Goal: Information Seeking & Learning: Learn about a topic

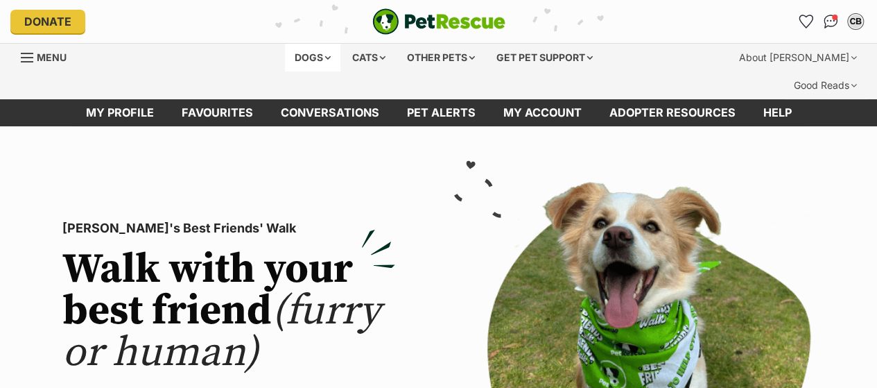
click at [308, 44] on div "Dogs" at bounding box center [312, 58] width 55 height 28
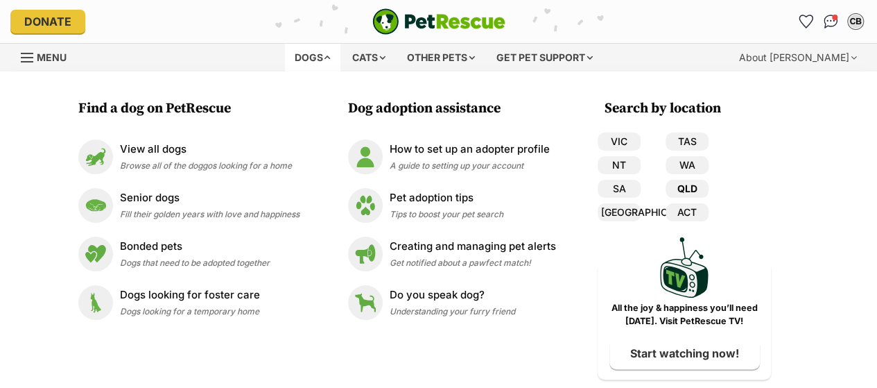
click at [688, 182] on link "QLD" at bounding box center [687, 189] width 43 height 18
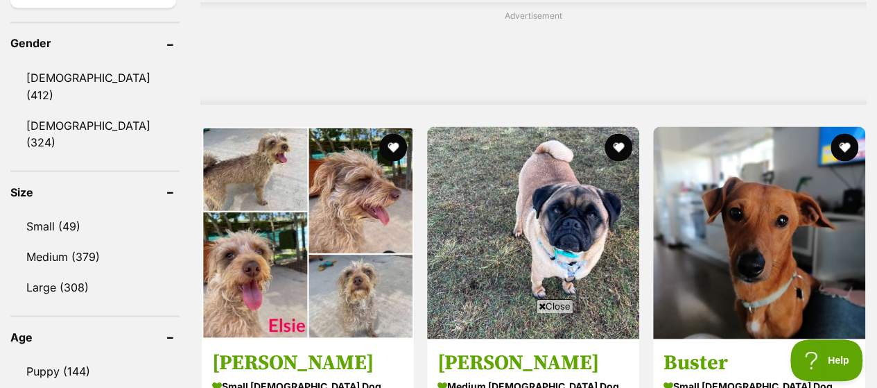
click at [131, 315] on aside "Age Puppy (144) Adult (592) Senior (31)" at bounding box center [94, 380] width 169 height 131
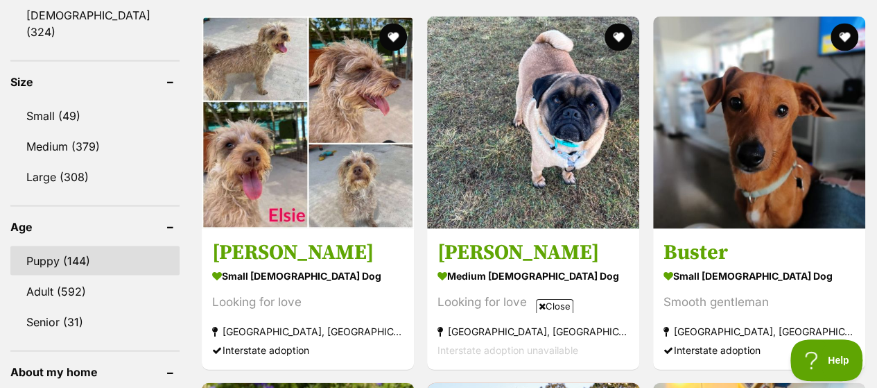
scroll to position [1328, 0]
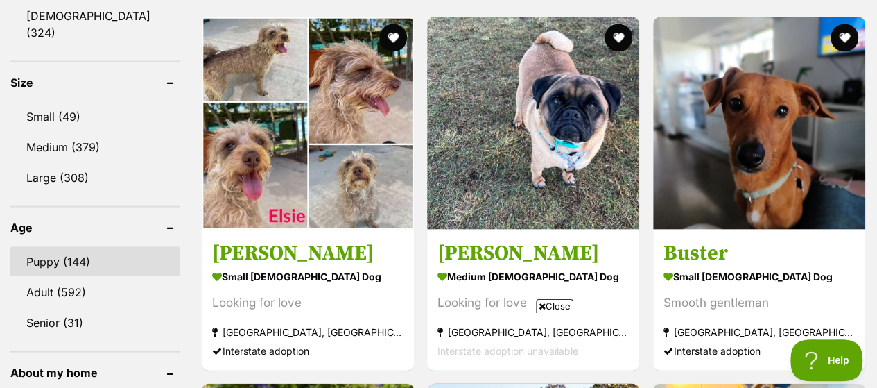
click at [107, 277] on link "Adult (592)" at bounding box center [94, 291] width 169 height 29
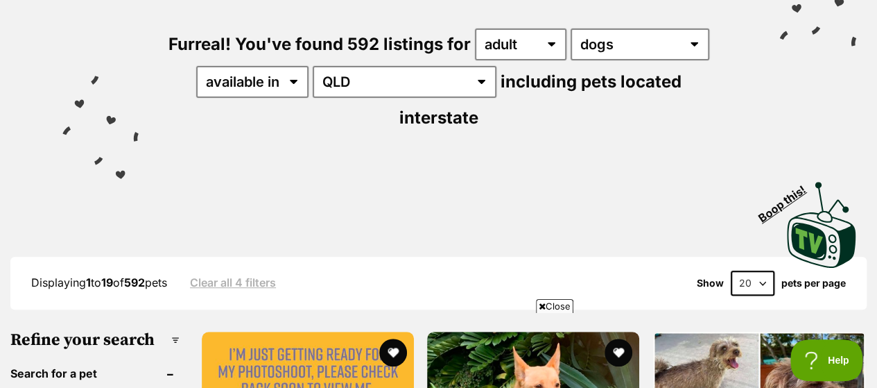
scroll to position [185, 0]
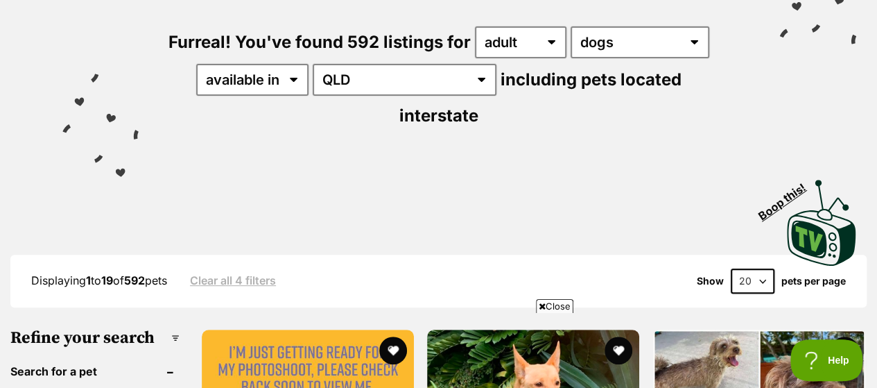
click at [762, 268] on select "20 40 60" at bounding box center [753, 280] width 44 height 25
select select "60"
click at [731, 268] on select "20 40 60" at bounding box center [753, 280] width 44 height 25
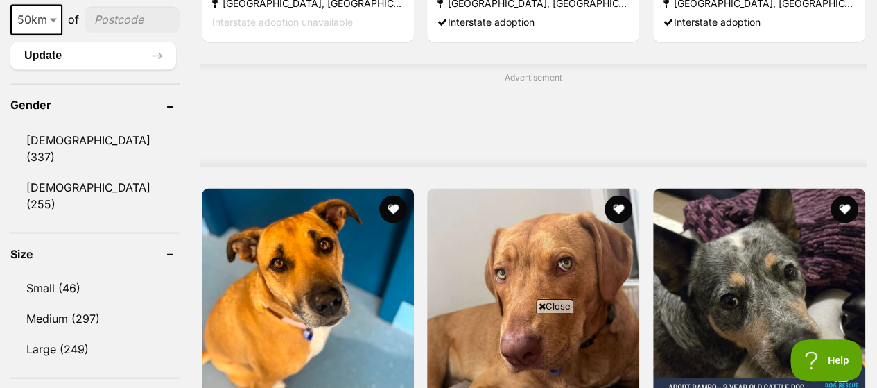
scroll to position [1190, 0]
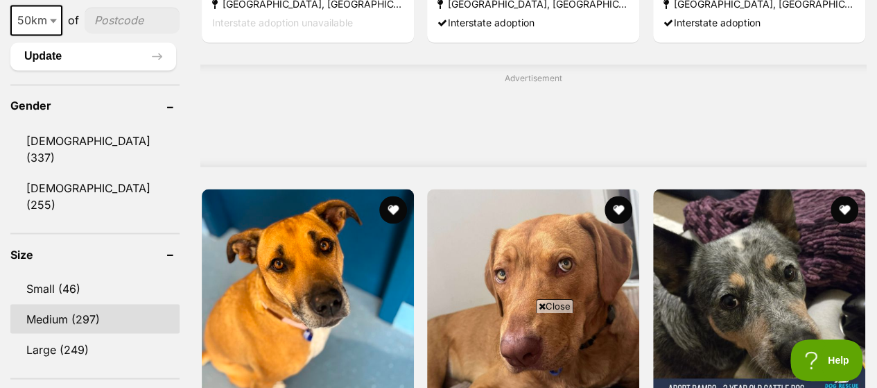
click at [46, 304] on link "Medium (297)" at bounding box center [94, 318] width 169 height 29
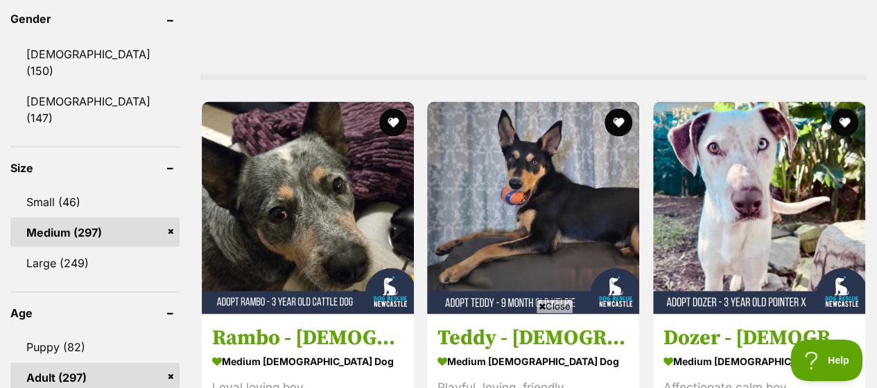
scroll to position [1281, 0]
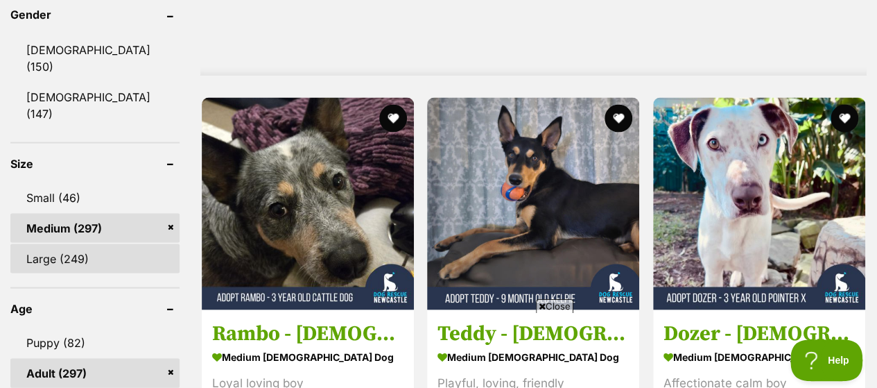
click at [54, 243] on link "Large (249)" at bounding box center [94, 257] width 169 height 29
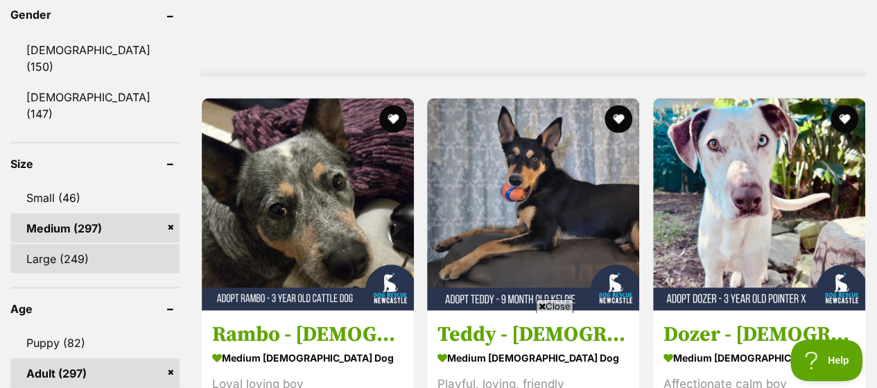
scroll to position [0, 0]
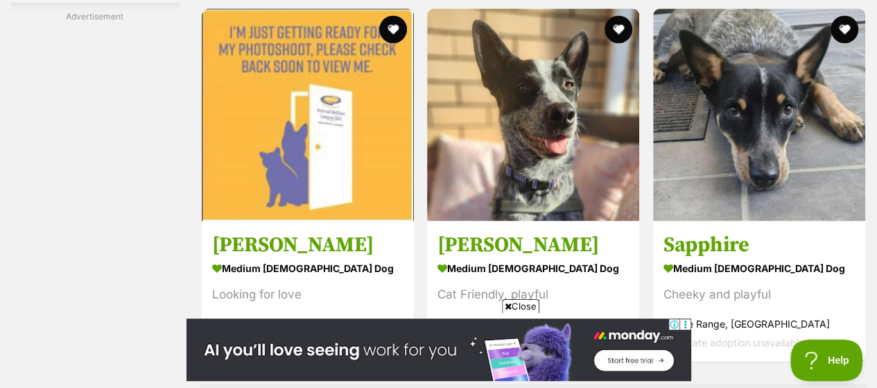
scroll to position [6427, 0]
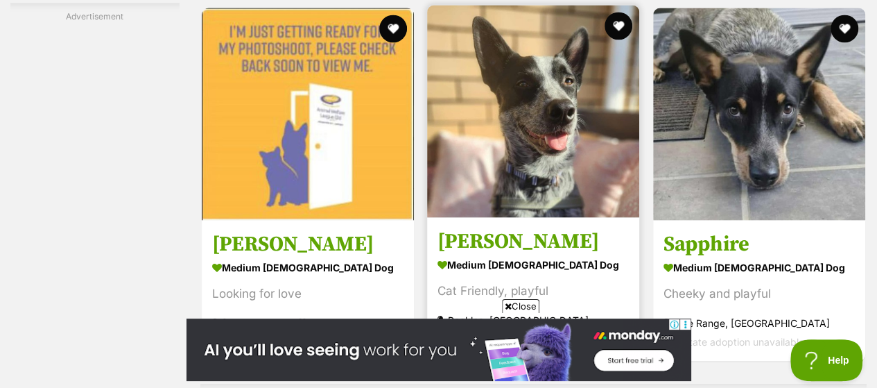
click at [541, 62] on img at bounding box center [533, 111] width 212 height 212
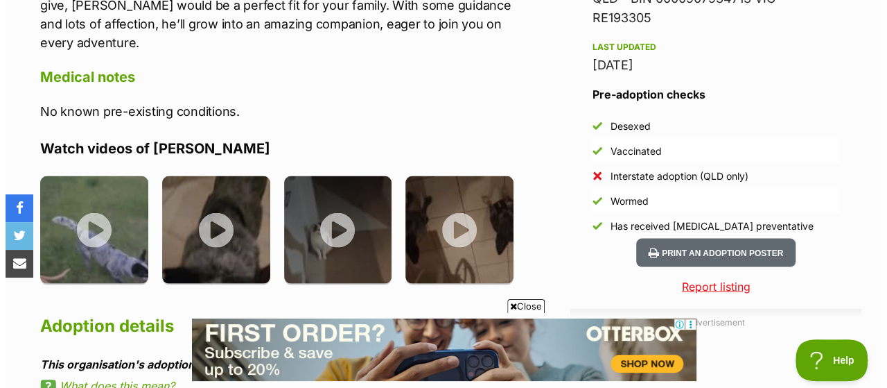
scroll to position [1369, 0]
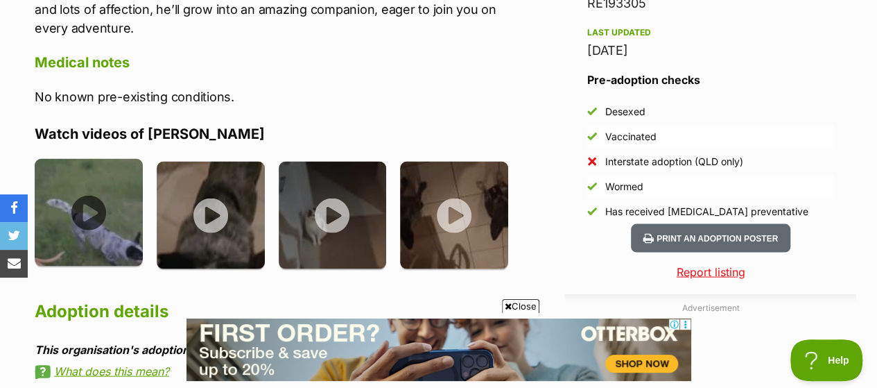
click at [86, 184] on img at bounding box center [89, 213] width 108 height 108
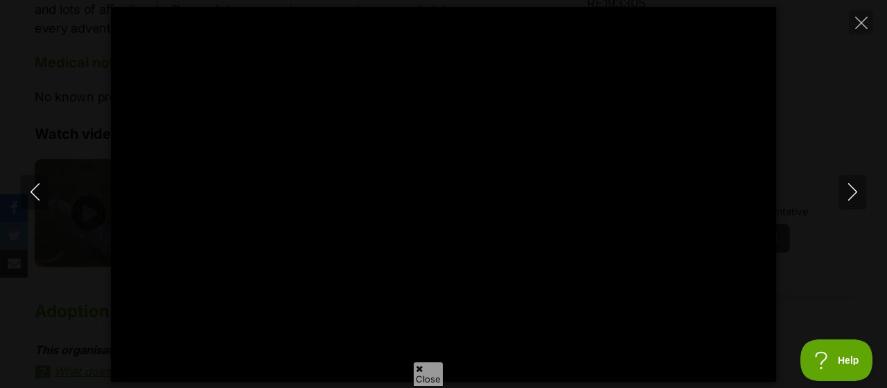
scroll to position [0, 0]
type input "100"
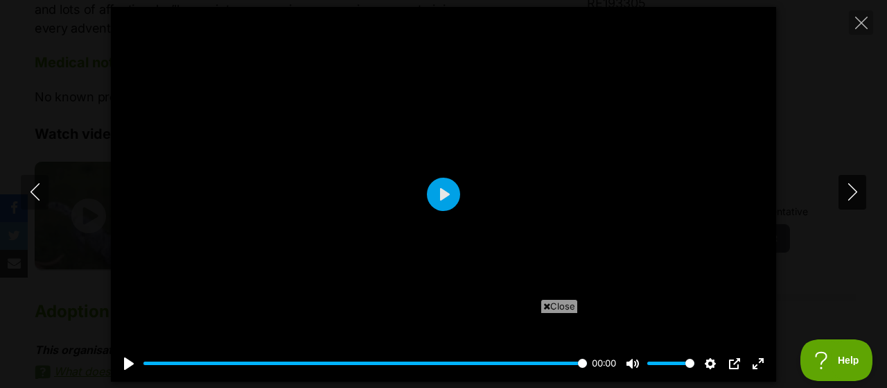
click at [852, 192] on icon "Next" at bounding box center [852, 191] width 17 height 17
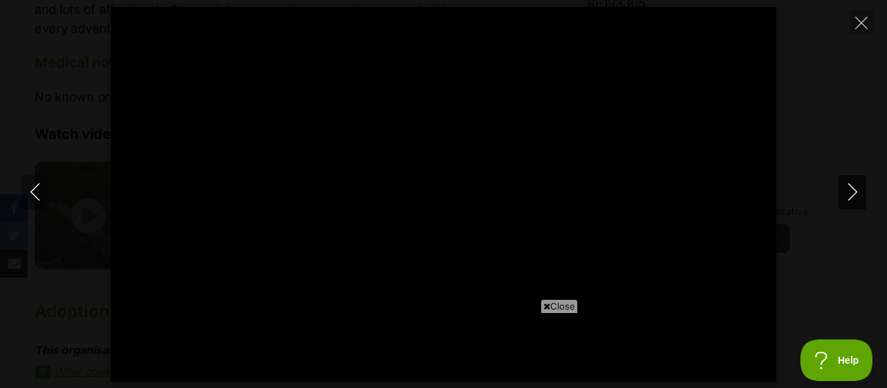
type input "100"
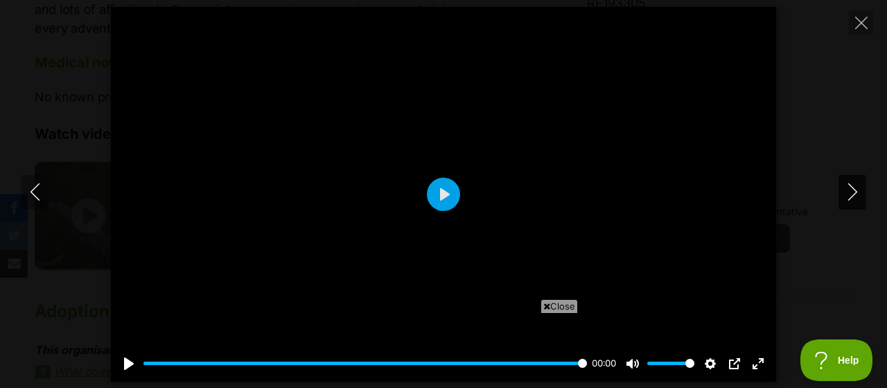
click at [852, 192] on icon "Next" at bounding box center [852, 191] width 17 height 17
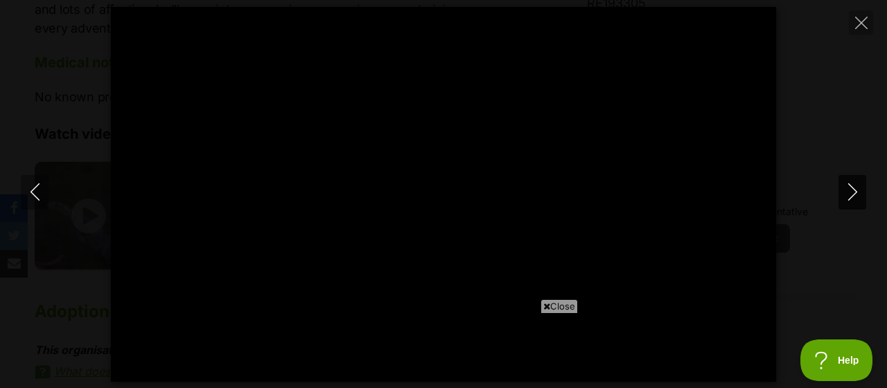
type input "100"
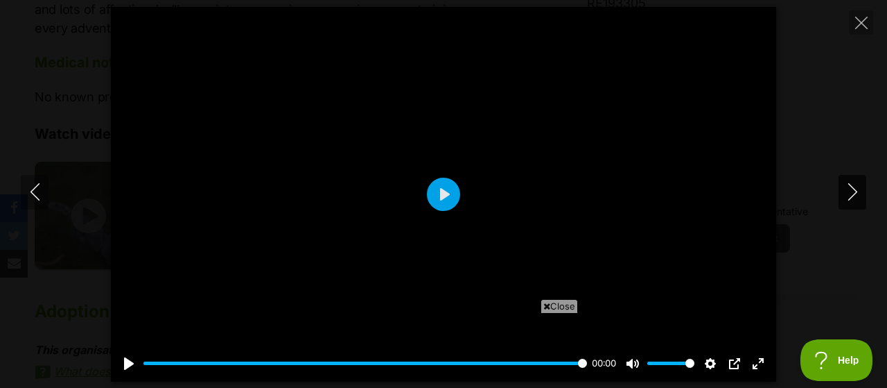
click at [853, 194] on icon "Next" at bounding box center [852, 191] width 17 height 17
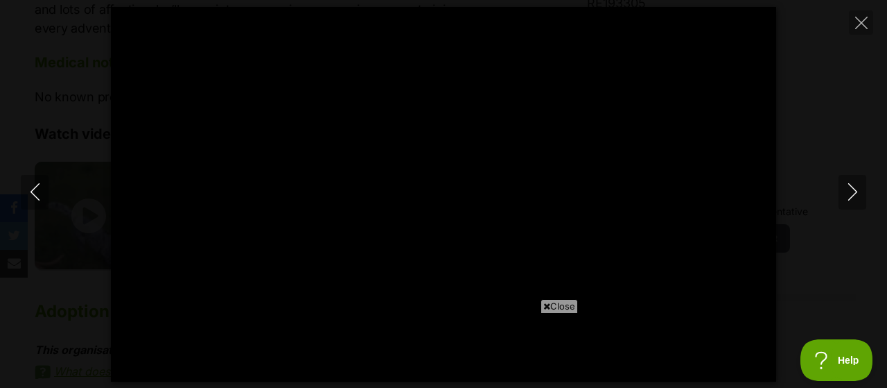
click at [555, 306] on span "Close" at bounding box center [559, 306] width 37 height 14
type input "100"
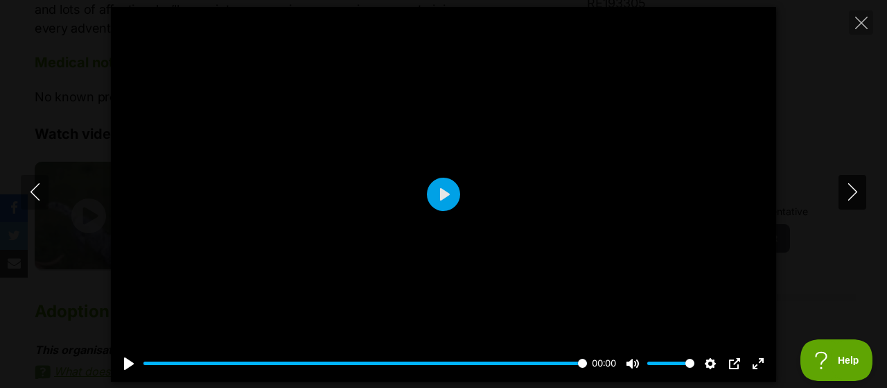
click at [856, 186] on icon "Next" at bounding box center [852, 191] width 17 height 17
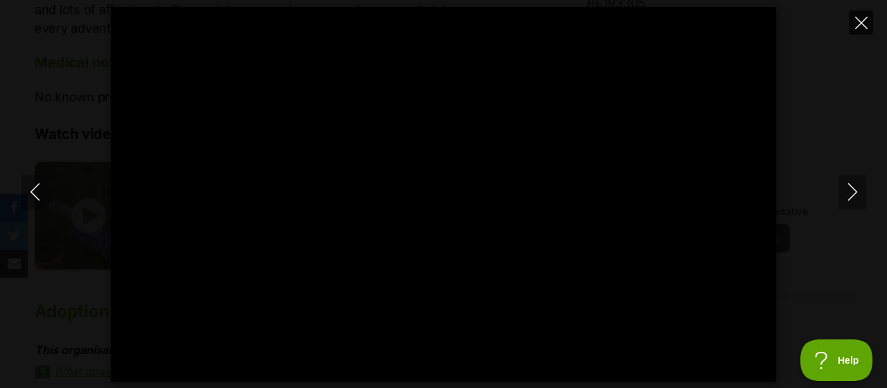
click at [859, 18] on icon "Close" at bounding box center [862, 23] width 12 height 12
type input "23.46"
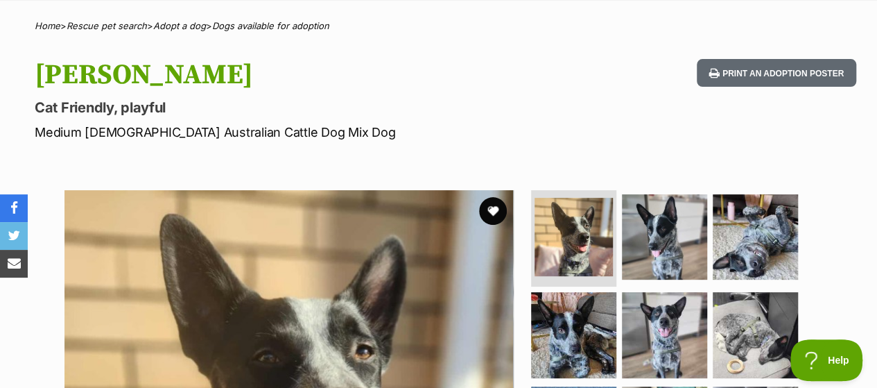
scroll to position [123, 0]
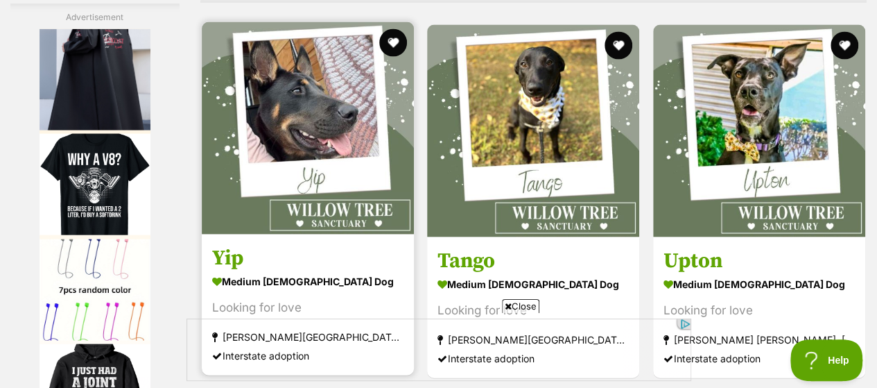
click at [266, 100] on img at bounding box center [308, 128] width 212 height 212
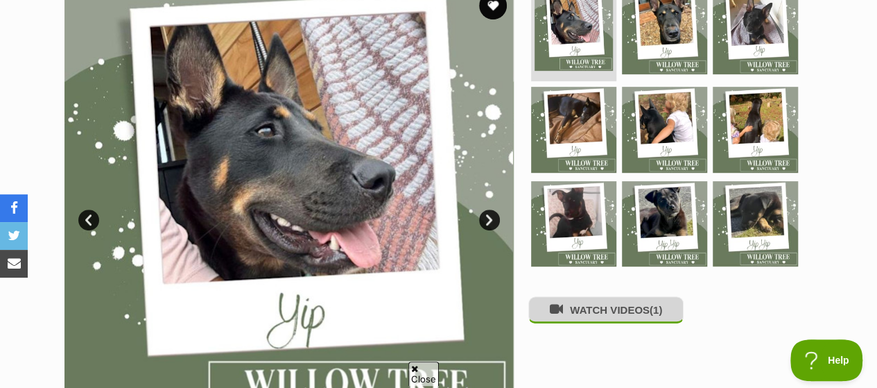
click at [610, 296] on button "WATCH VIDEOS (1)" at bounding box center [605, 309] width 155 height 27
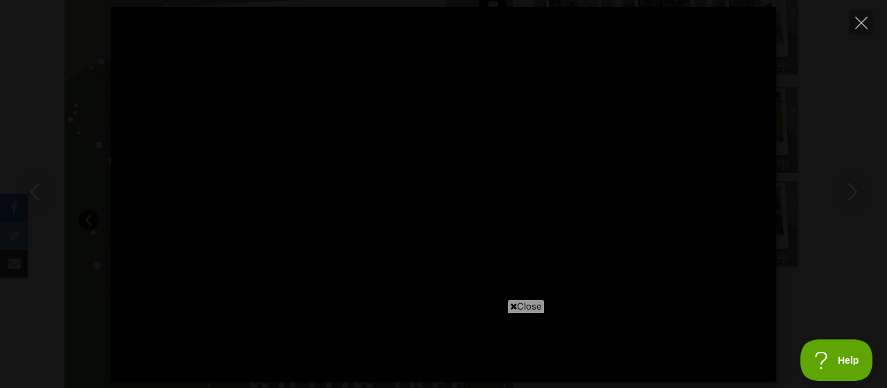
type input "100"
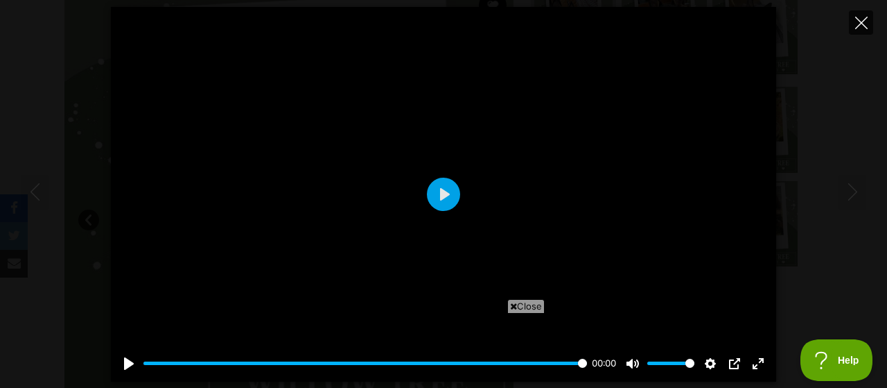
click at [862, 15] on button "Close" at bounding box center [861, 22] width 24 height 24
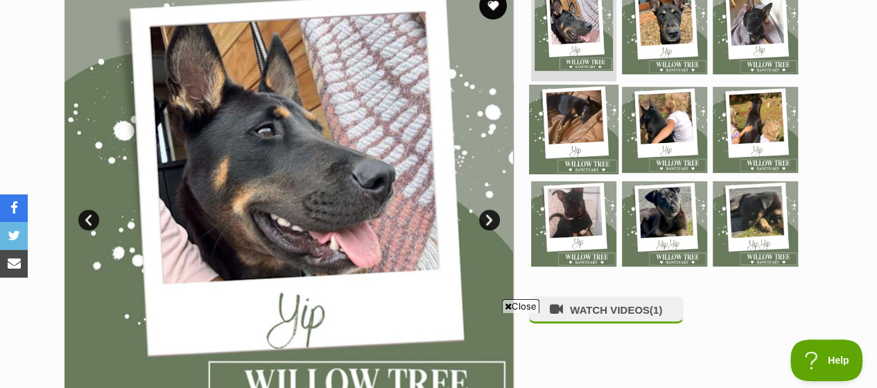
click at [581, 85] on img at bounding box center [573, 129] width 89 height 89
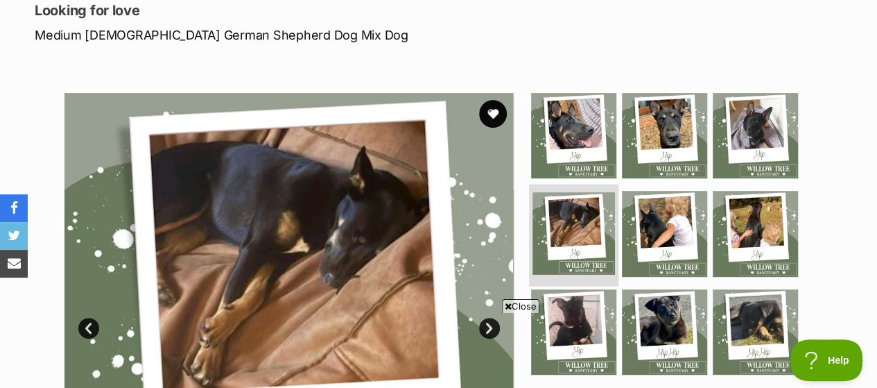
scroll to position [223, 0]
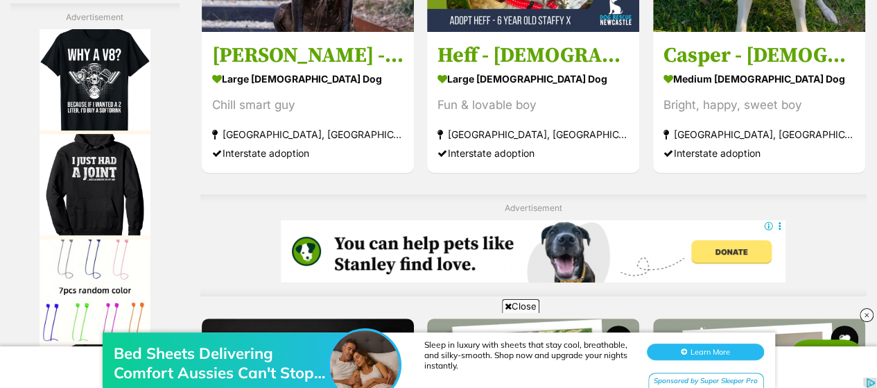
scroll to position [2789, 0]
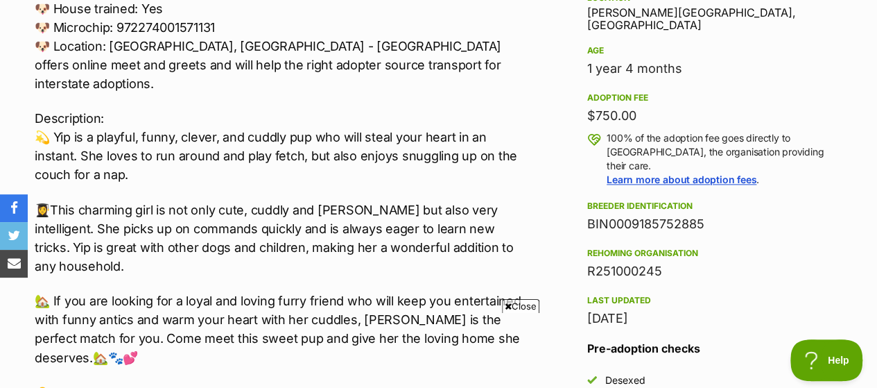
scroll to position [968, 0]
click at [297, 200] on p "👩‍🎓This charming girl is not only cute, cuddly and [PERSON_NAME] but also very …" at bounding box center [278, 237] width 487 height 75
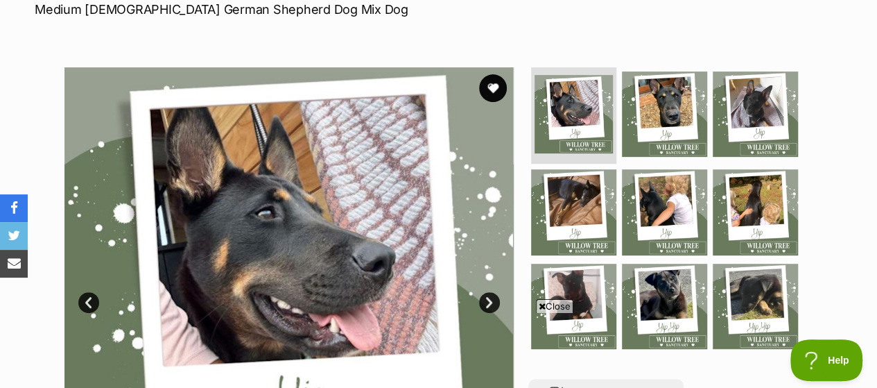
scroll to position [248, 0]
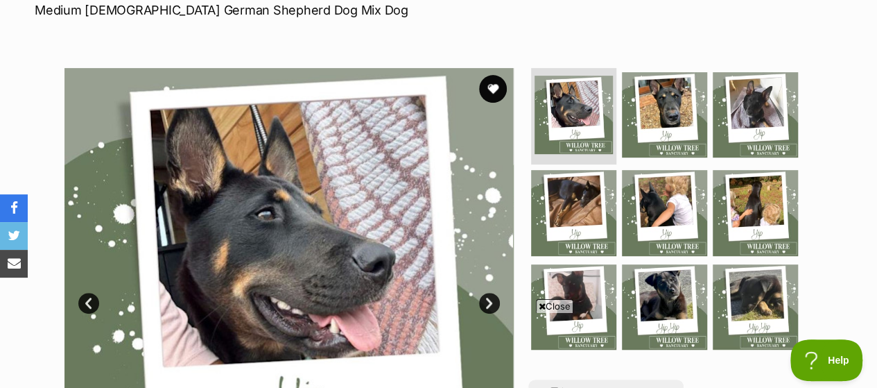
click at [488, 293] on link "Next" at bounding box center [489, 303] width 21 height 21
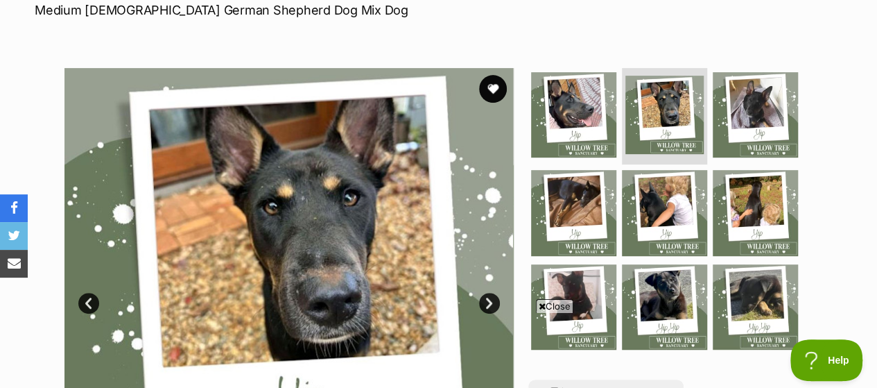
click at [488, 293] on link "Next" at bounding box center [489, 303] width 21 height 21
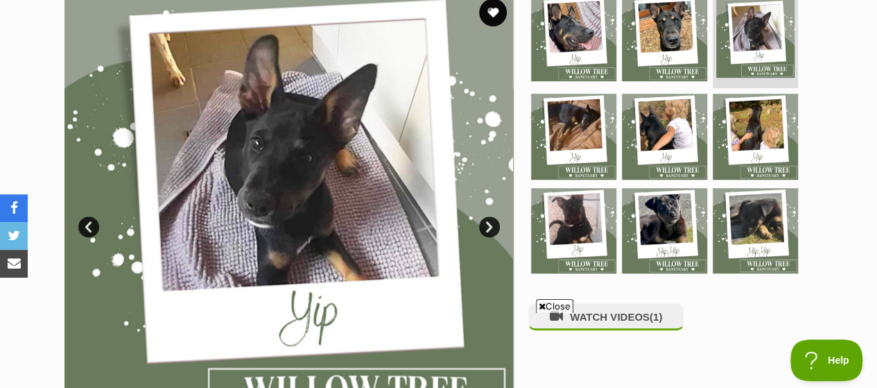
scroll to position [326, 0]
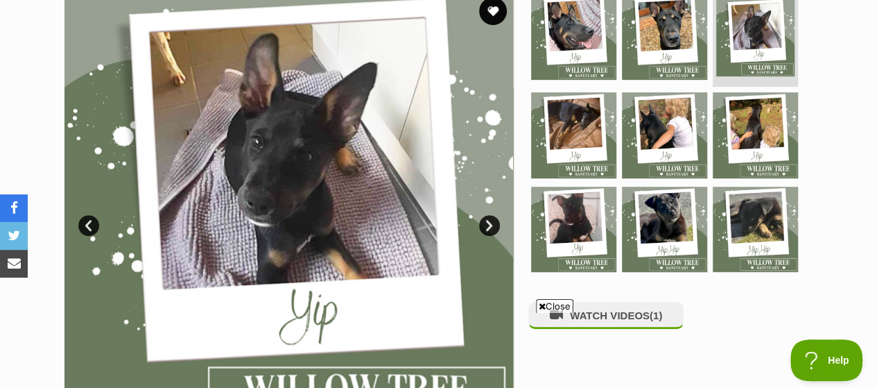
click at [489, 215] on link "Next" at bounding box center [489, 225] width 21 height 21
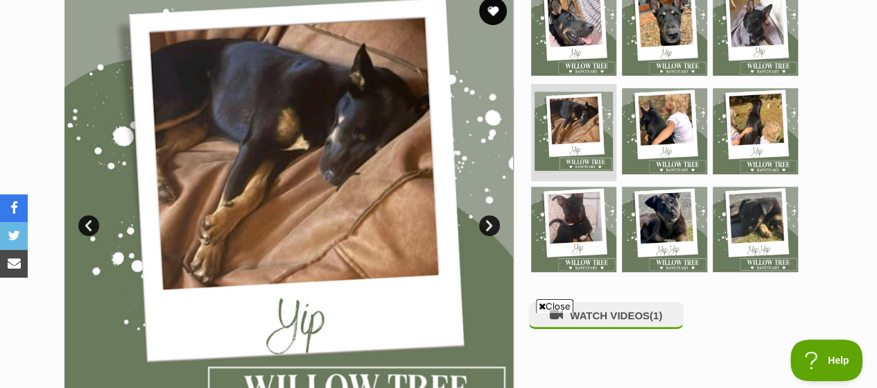
click at [489, 215] on link "Next" at bounding box center [489, 225] width 21 height 21
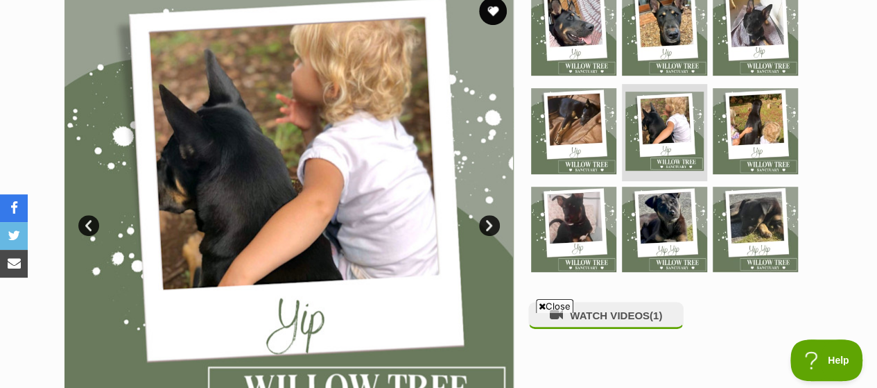
click at [489, 215] on link "Next" at bounding box center [489, 225] width 21 height 21
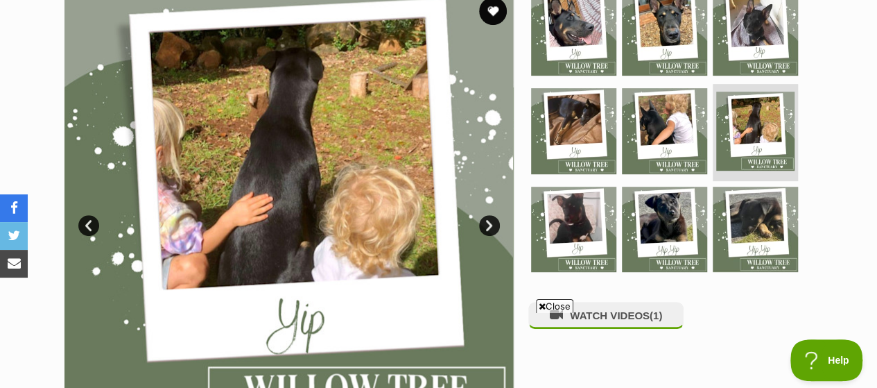
click at [489, 215] on link "Next" at bounding box center [489, 225] width 21 height 21
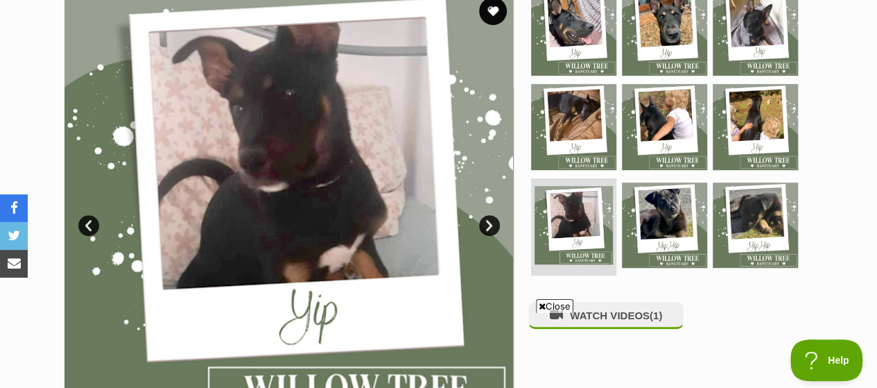
click at [489, 215] on link "Next" at bounding box center [489, 225] width 21 height 21
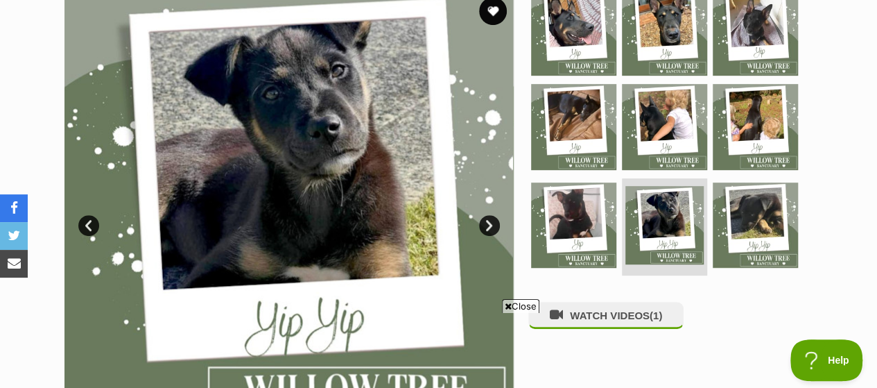
scroll to position [0, 0]
click at [489, 215] on link "Next" at bounding box center [489, 225] width 21 height 21
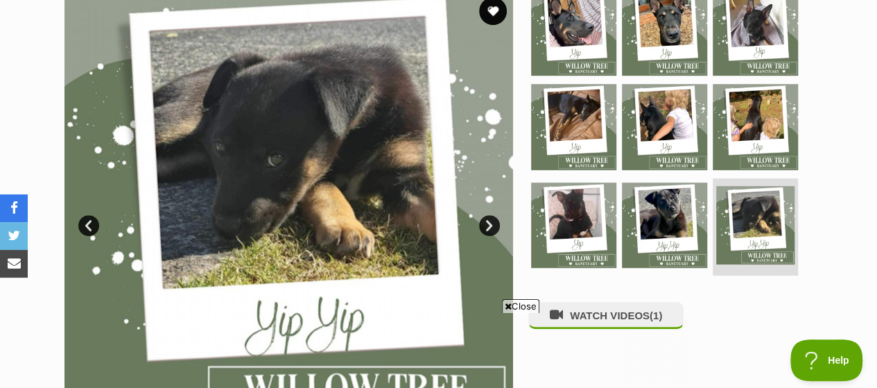
click at [489, 215] on link "Next" at bounding box center [489, 225] width 21 height 21
